Goal: Information Seeking & Learning: Compare options

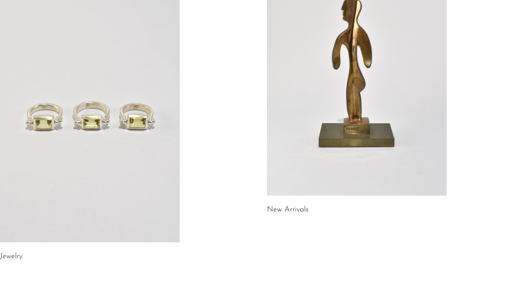
scroll to position [112, 0]
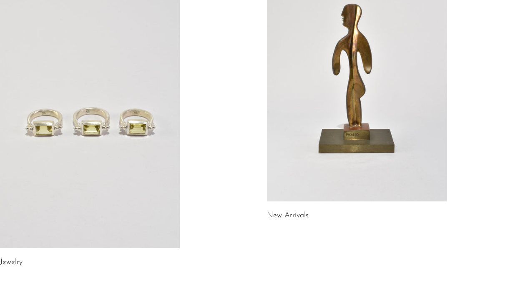
click at [138, 77] on link at bounding box center [90, 123] width 180 height 252
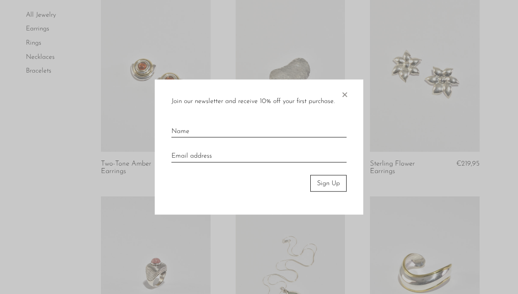
scroll to position [425, 0]
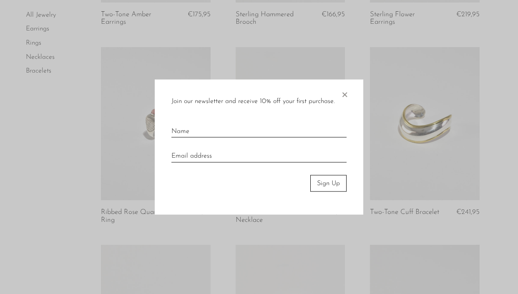
click at [346, 93] on span "×" at bounding box center [344, 92] width 8 height 27
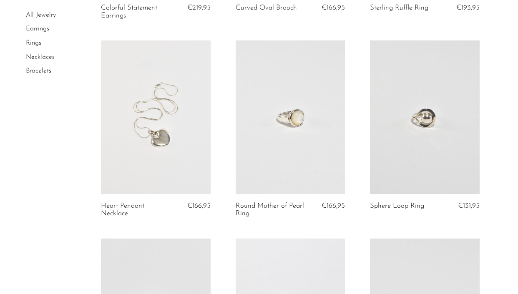
scroll to position [1209, 0]
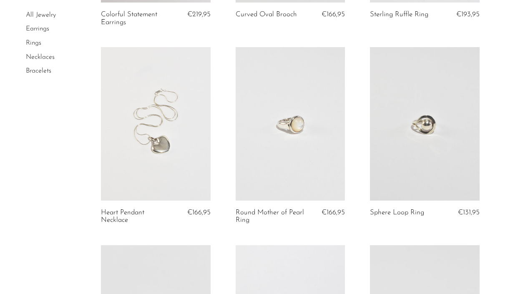
click at [38, 27] on link "Earrings" at bounding box center [37, 29] width 23 height 7
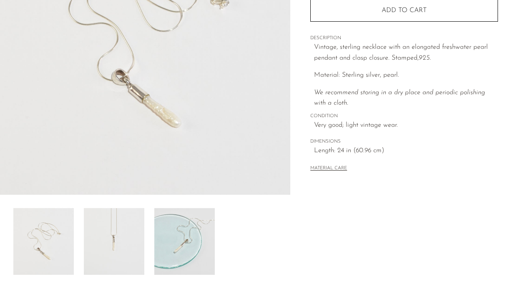
scroll to position [158, 0]
click at [126, 244] on img at bounding box center [114, 240] width 60 height 67
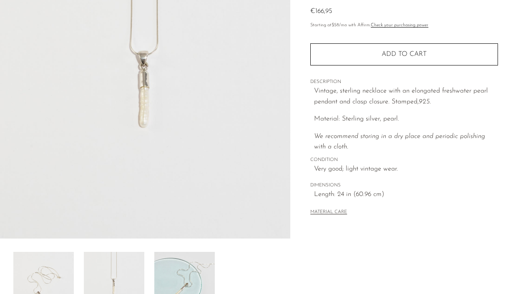
scroll to position [214, 0]
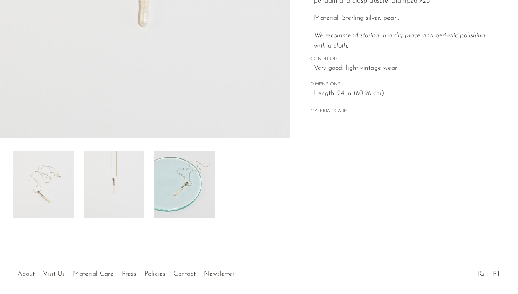
click at [184, 180] on img at bounding box center [184, 184] width 60 height 67
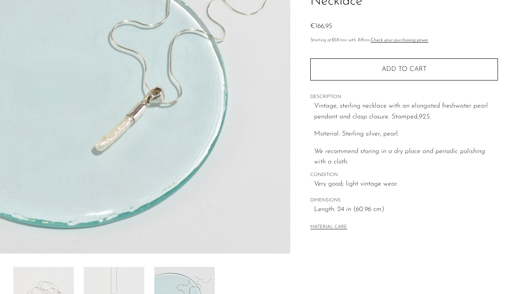
scroll to position [39, 0]
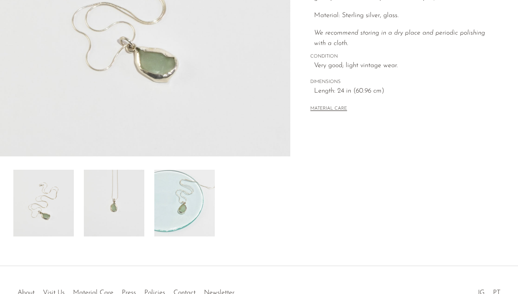
scroll to position [206, 0]
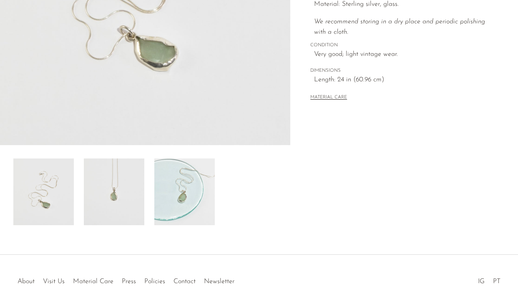
click at [183, 197] on img at bounding box center [184, 191] width 60 height 67
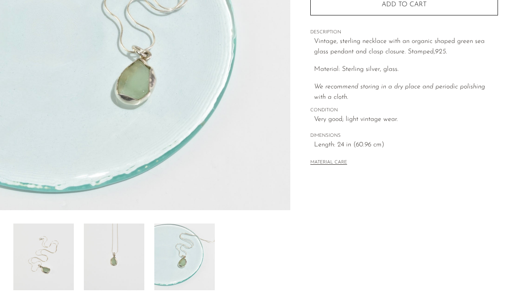
scroll to position [249, 0]
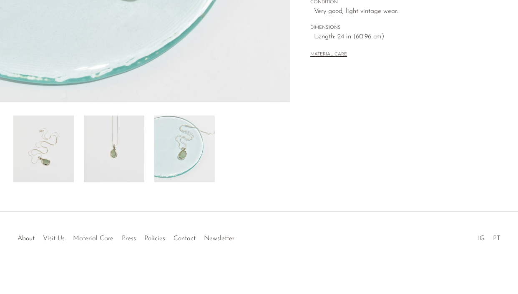
click at [55, 160] on img at bounding box center [43, 149] width 60 height 67
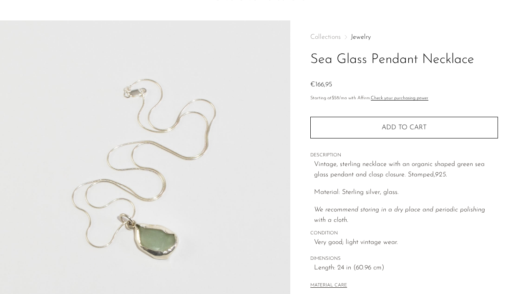
scroll to position [22, 0]
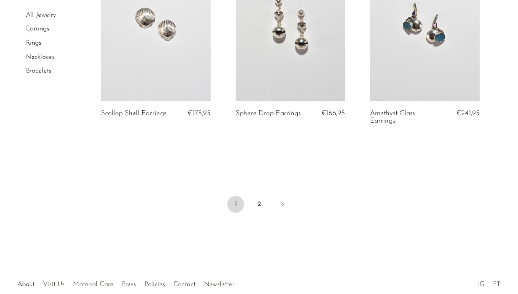
scroll to position [2314, 0]
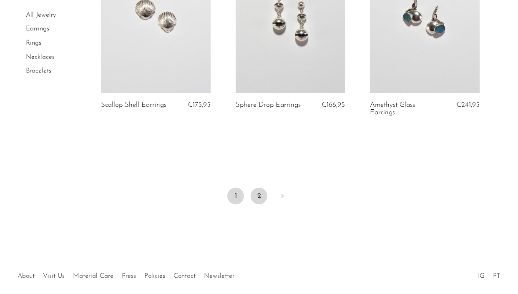
click at [259, 197] on link "2" at bounding box center [259, 196] width 17 height 17
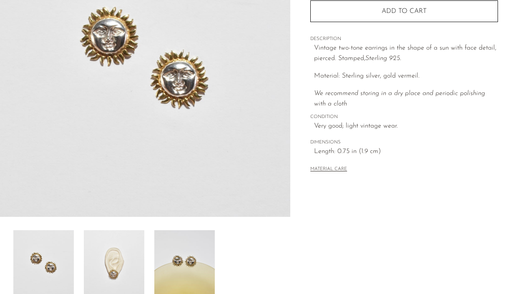
scroll to position [201, 0]
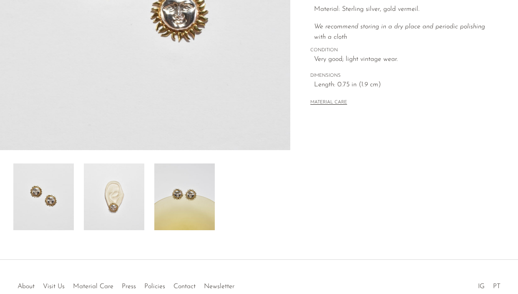
click at [190, 204] on img at bounding box center [184, 196] width 60 height 67
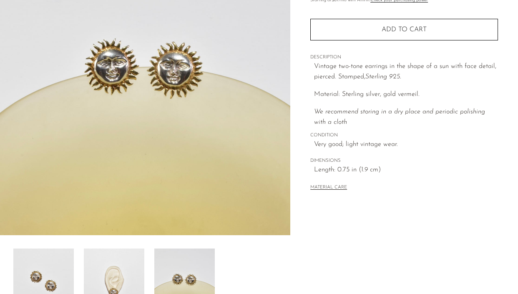
scroll to position [4, 0]
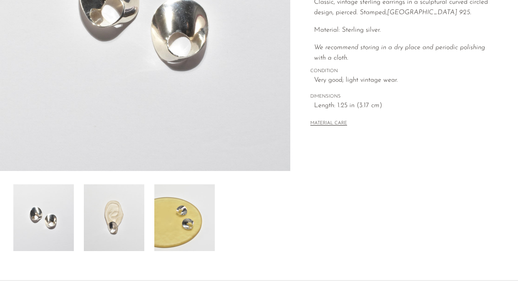
scroll to position [227, 0]
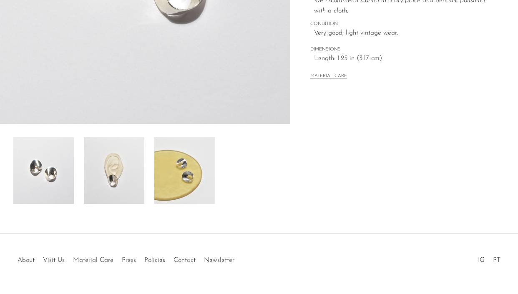
click at [112, 192] on img at bounding box center [114, 170] width 60 height 67
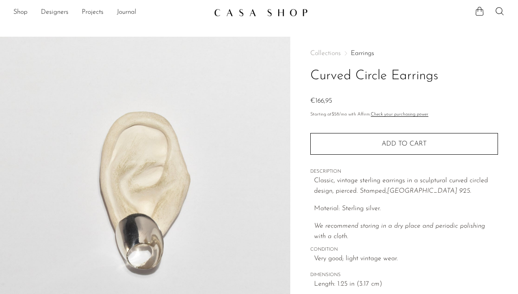
scroll to position [1, 0]
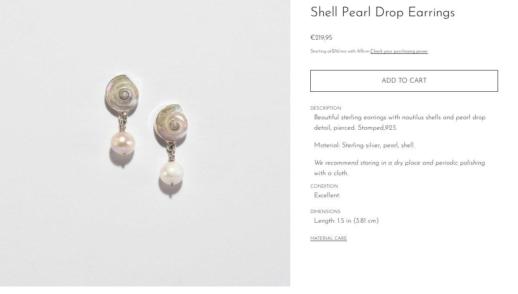
scroll to position [64, 0]
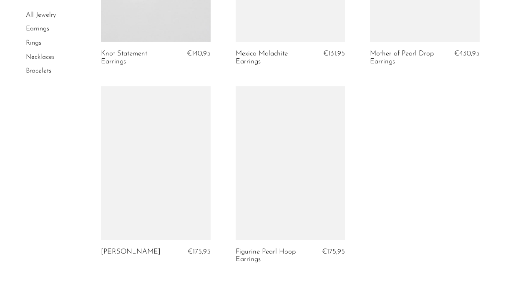
scroll to position [1566, 0]
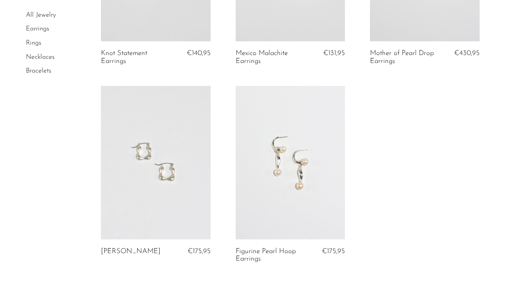
click at [294, 184] on link at bounding box center [291, 162] width 110 height 153
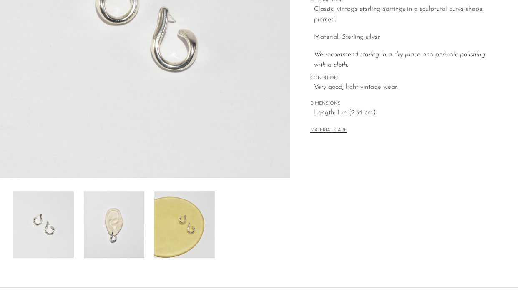
scroll to position [249, 0]
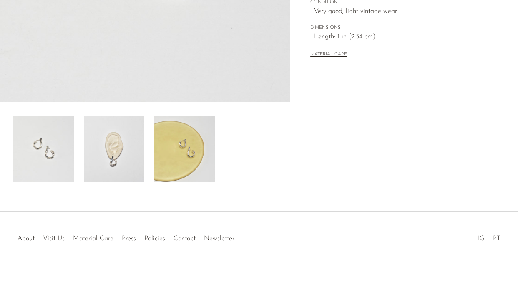
click at [119, 171] on img at bounding box center [114, 149] width 60 height 67
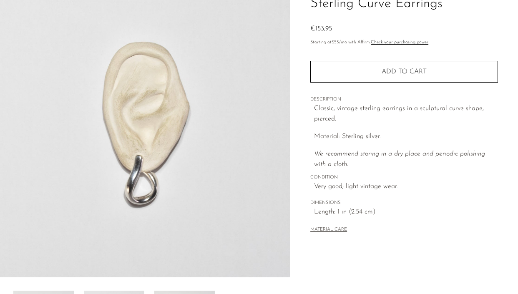
scroll to position [73, 0]
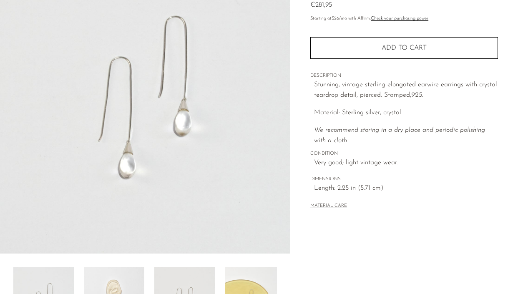
scroll to position [249, 0]
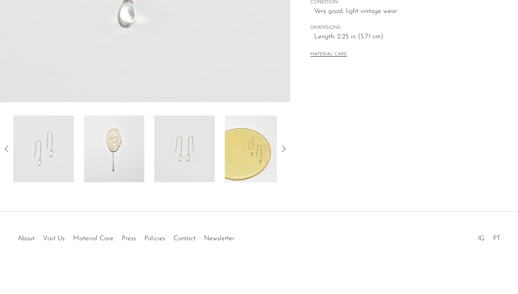
click at [116, 171] on img at bounding box center [114, 149] width 60 height 67
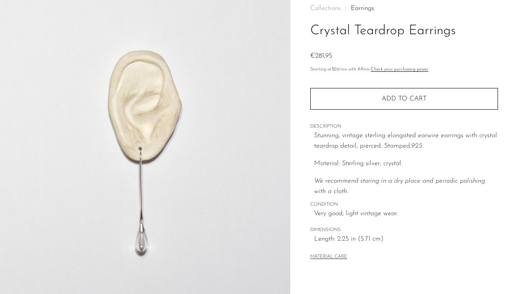
scroll to position [37, 0]
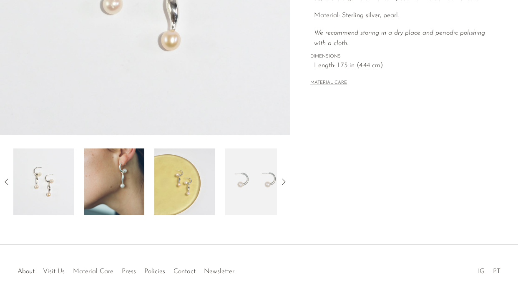
scroll to position [219, 0]
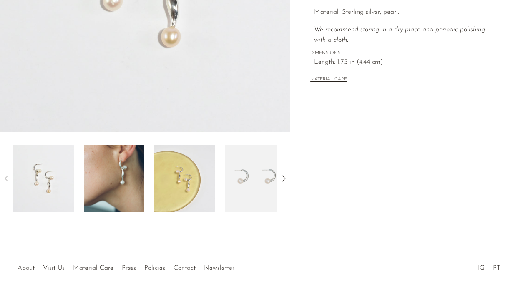
click at [136, 175] on img at bounding box center [114, 178] width 60 height 67
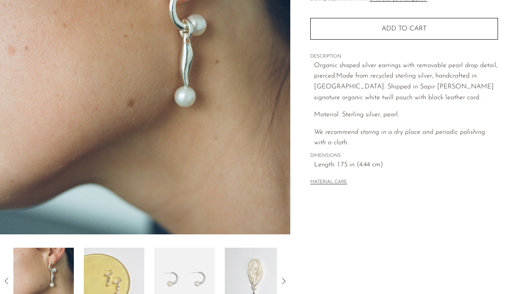
scroll to position [249, 0]
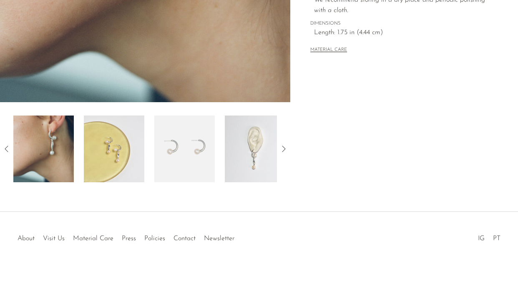
click at [126, 148] on img at bounding box center [114, 149] width 60 height 67
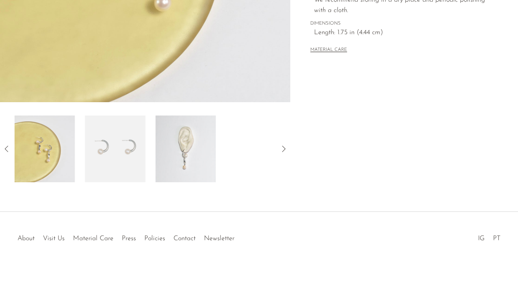
click at [199, 154] on img at bounding box center [186, 149] width 60 height 67
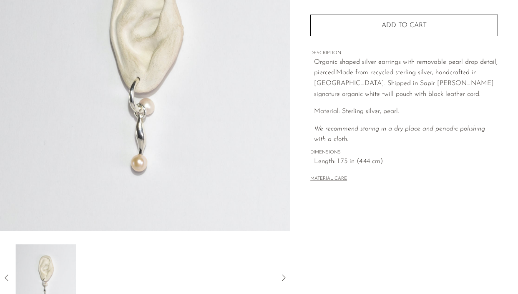
scroll to position [88, 0]
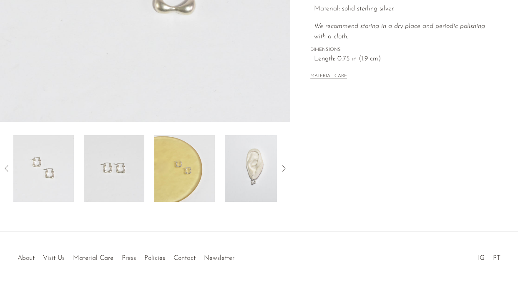
scroll to position [233, 0]
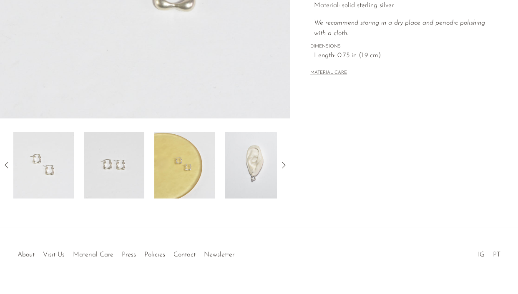
click at [186, 175] on img at bounding box center [184, 165] width 60 height 67
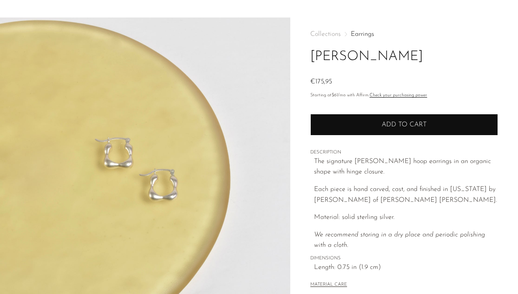
scroll to position [224, 0]
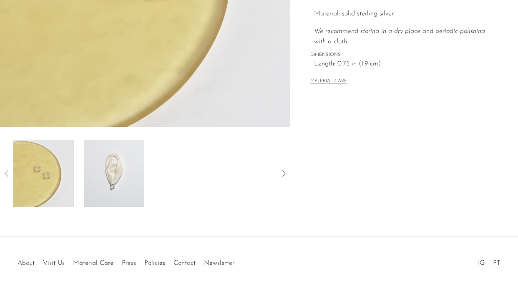
click at [131, 173] on img at bounding box center [114, 173] width 60 height 67
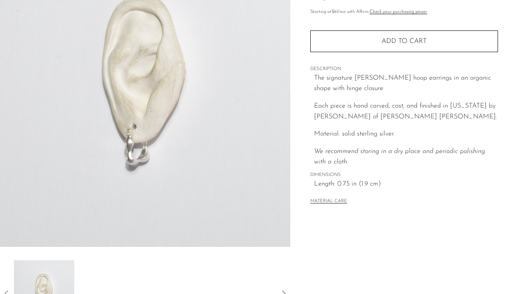
scroll to position [103, 0]
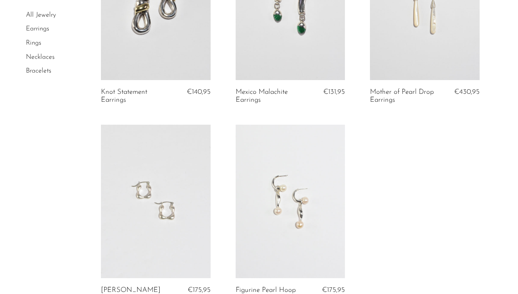
scroll to position [1523, 0]
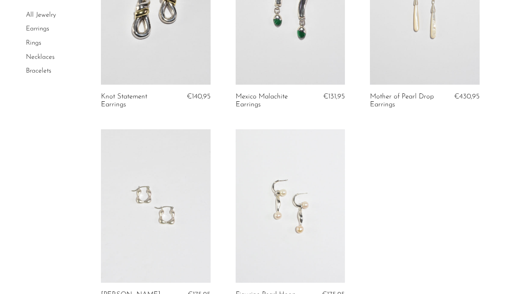
click at [39, 62] on li "Necklaces" at bounding box center [57, 57] width 63 height 14
click at [38, 61] on li "Necklaces" at bounding box center [57, 57] width 63 height 14
click at [39, 56] on link "Necklaces" at bounding box center [40, 57] width 29 height 7
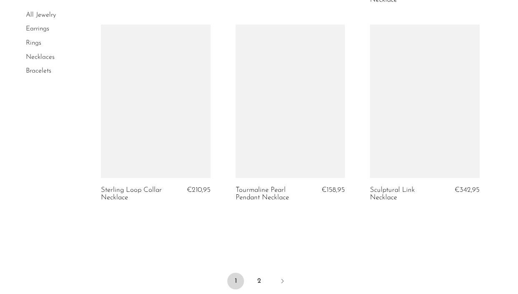
scroll to position [2367, 0]
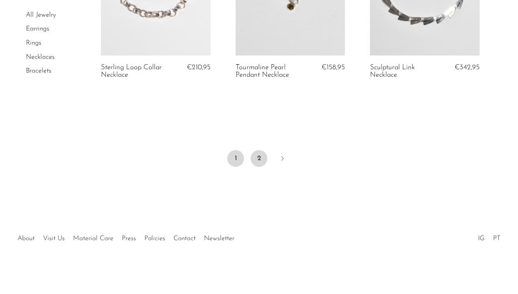
click at [251, 158] on link "2" at bounding box center [259, 158] width 17 height 17
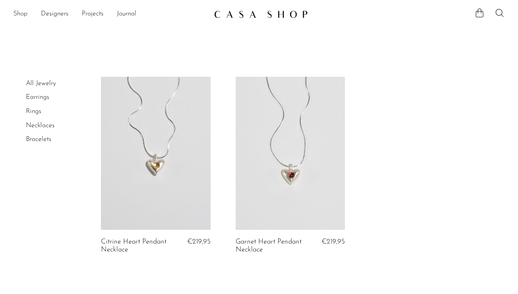
click at [22, 12] on link "Shop" at bounding box center [20, 14] width 14 height 11
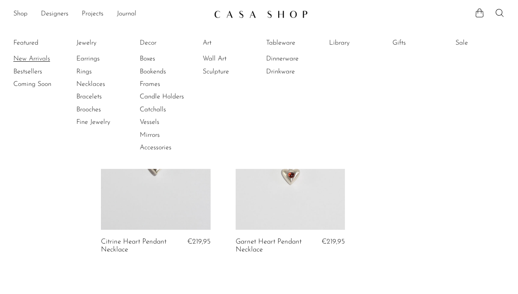
click at [24, 59] on link "New Arrivals" at bounding box center [44, 58] width 63 height 9
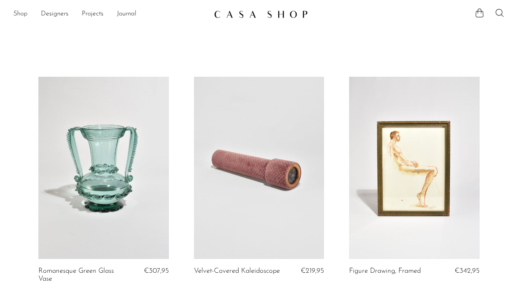
click at [18, 14] on link "Shop" at bounding box center [20, 14] width 14 height 11
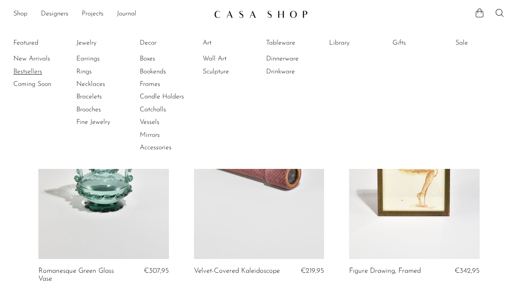
click at [30, 71] on link "Bestsellers" at bounding box center [44, 71] width 63 height 9
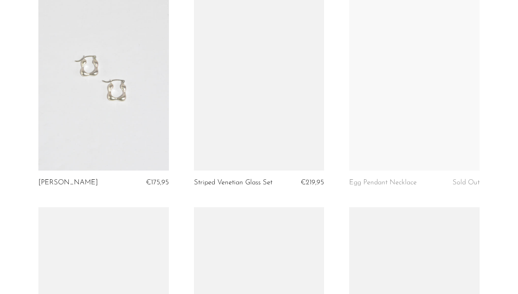
scroll to position [2385, 0]
